Goal: Find specific page/section: Find specific page/section

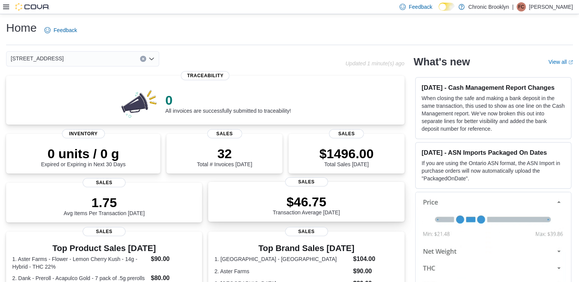
click at [337, 189] on div "$46.75 Transaction Average Today Sales" at bounding box center [306, 202] width 196 height 40
